Goal: Complete application form

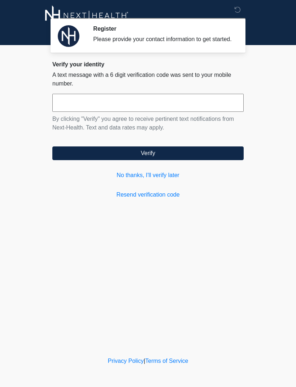
click at [132, 174] on div "Verify your identity A text message with a 6 digit verification code was sent t…" at bounding box center [147, 130] width 191 height 138
click at [123, 176] on div "Verify your identity A text message with a 6 digit verification code was sent t…" at bounding box center [147, 130] width 191 height 138
click at [147, 179] on link "No thanks, I'll verify later" at bounding box center [147, 175] width 191 height 9
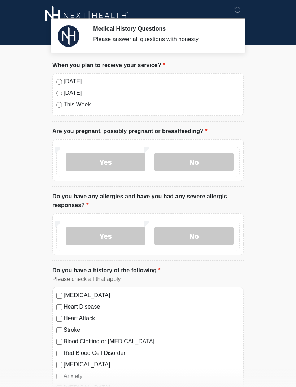
click at [202, 159] on label "No" at bounding box center [193, 162] width 79 height 18
click at [211, 235] on label "No" at bounding box center [193, 236] width 79 height 18
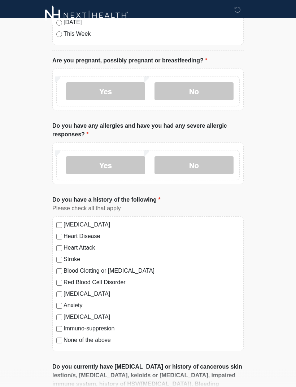
scroll to position [71, 0]
click at [83, 305] on label "Anxiety" at bounding box center [151, 305] width 176 height 9
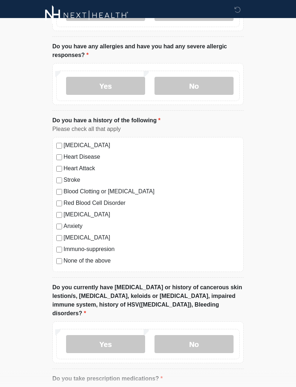
scroll to position [149, 0]
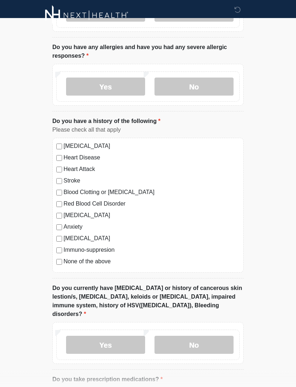
click at [77, 218] on label "Depression" at bounding box center [151, 215] width 176 height 9
click at [212, 337] on label "No" at bounding box center [193, 345] width 79 height 18
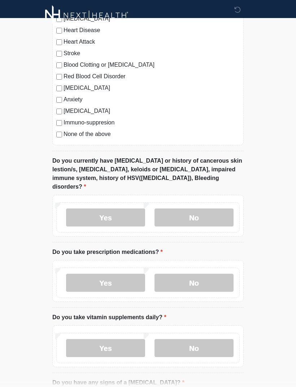
scroll to position [330, 0]
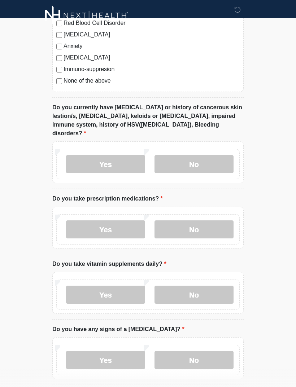
click at [112, 220] on label "Yes" at bounding box center [105, 229] width 79 height 18
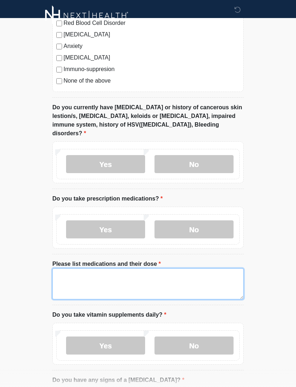
click at [147, 280] on textarea "Please list medications and their dose" at bounding box center [147, 283] width 191 height 31
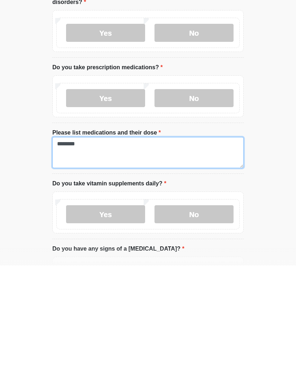
scroll to position [343, 0]
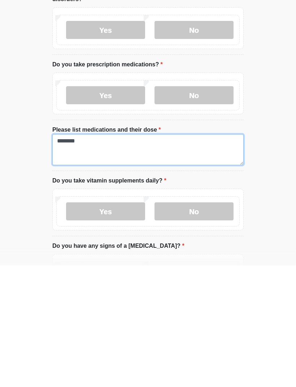
type textarea "********"
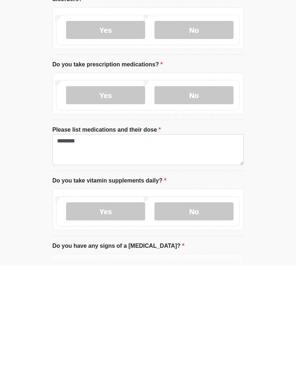
click at [212, 324] on label "No" at bounding box center [193, 333] width 79 height 18
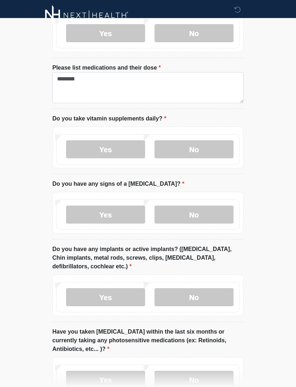
scroll to position [525, 0]
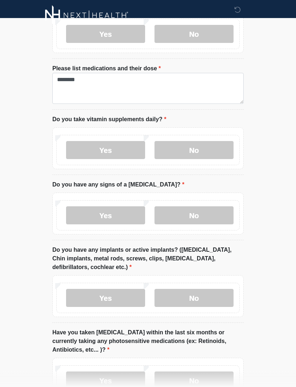
click at [221, 207] on label "No" at bounding box center [193, 216] width 79 height 18
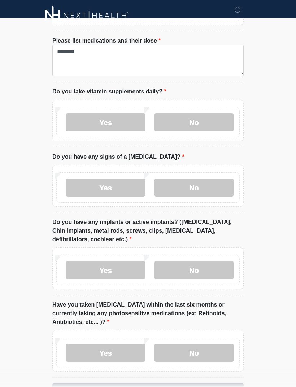
scroll to position [564, 0]
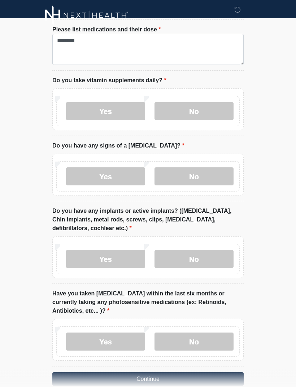
click at [217, 250] on label "No" at bounding box center [193, 259] width 79 height 18
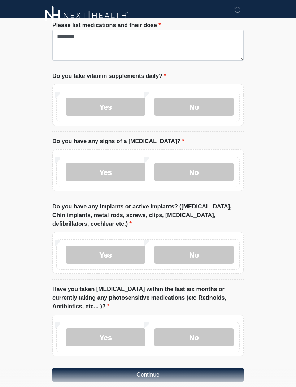
click at [212, 328] on label "No" at bounding box center [193, 337] width 79 height 18
click at [205, 368] on button "Continue" at bounding box center [147, 375] width 191 height 14
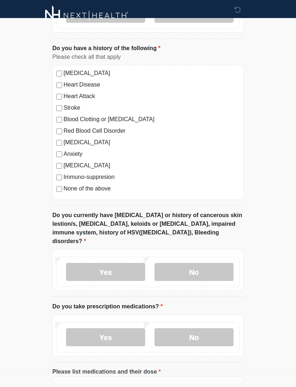
scroll to position [0, 0]
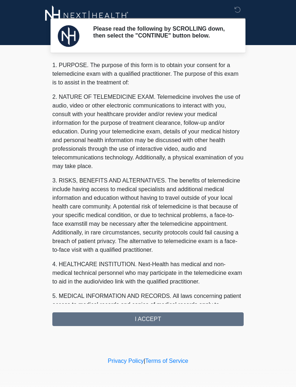
click at [174, 326] on div "1. PURPOSE. The purpose of this form is to obtain your consent for a telemedici…" at bounding box center [147, 193] width 191 height 265
click at [147, 320] on div "1. PURPOSE. The purpose of this form is to obtain your consent for a telemedici…" at bounding box center [147, 193] width 191 height 265
click at [160, 316] on div "1. PURPOSE. The purpose of this form is to obtain your consent for a telemedici…" at bounding box center [147, 193] width 191 height 265
click at [152, 318] on div "1. PURPOSE. The purpose of this form is to obtain your consent for a telemedici…" at bounding box center [147, 193] width 191 height 265
click at [190, 324] on div "1. PURPOSE. The purpose of this form is to obtain your consent for a telemedici…" at bounding box center [147, 193] width 191 height 265
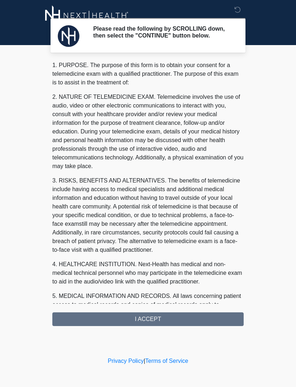
click at [156, 323] on div "1. PURPOSE. The purpose of this form is to obtain your consent for a telemedici…" at bounding box center [147, 193] width 191 height 265
click at [168, 320] on div "1. PURPOSE. The purpose of this form is to obtain your consent for a telemedici…" at bounding box center [147, 193] width 191 height 265
click at [133, 324] on div "1. PURPOSE. The purpose of this form is to obtain your consent for a telemedici…" at bounding box center [147, 193] width 191 height 265
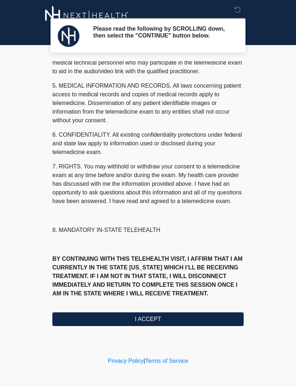
scroll to position [219, 0]
click at [154, 320] on button "I ACCEPT" at bounding box center [147, 319] width 191 height 14
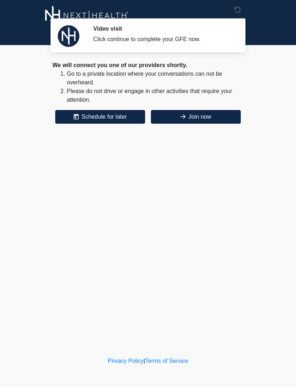
click at [199, 119] on button "Join now" at bounding box center [196, 117] width 90 height 14
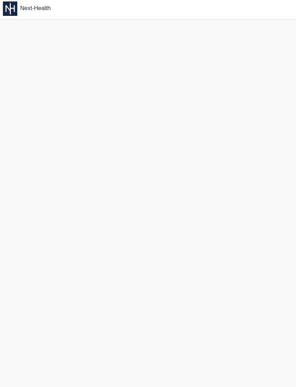
scroll to position [1, 0]
